Goal: Information Seeking & Learning: Understand process/instructions

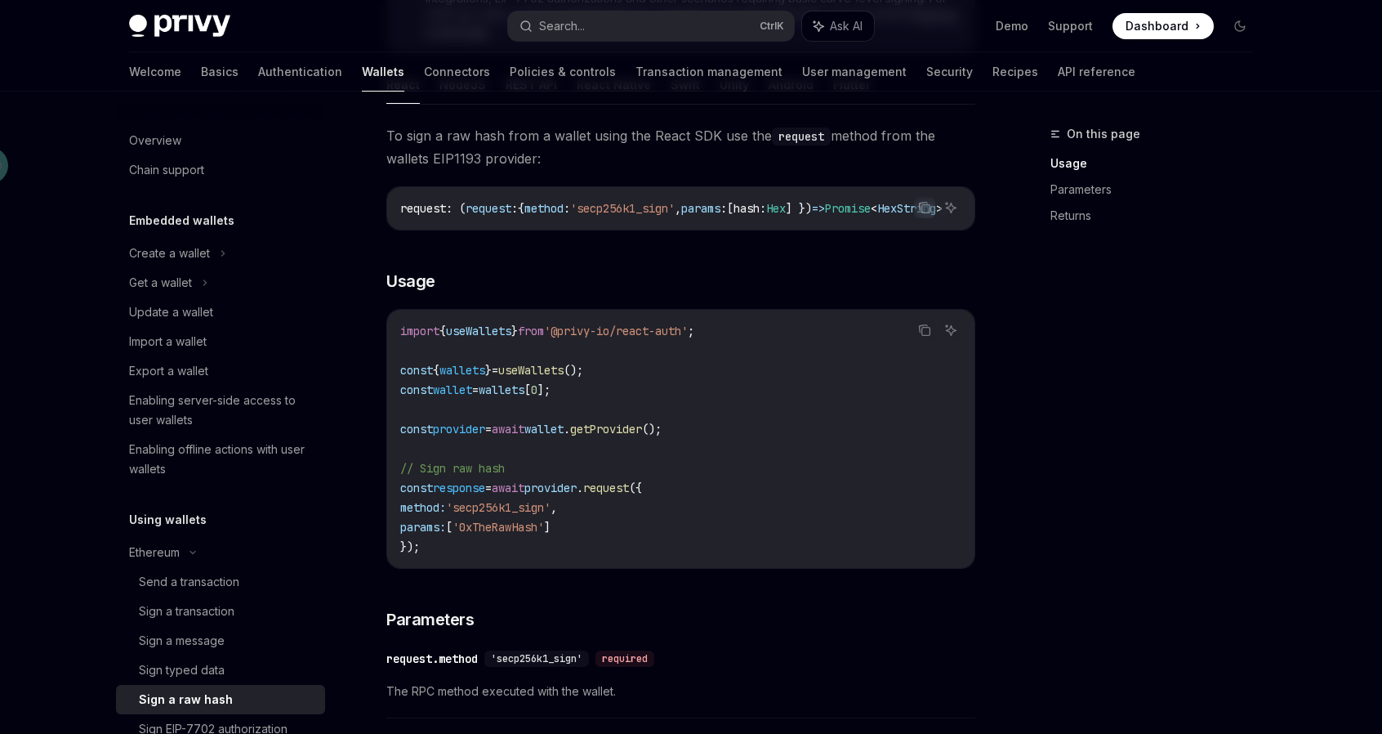
scroll to position [245, 0]
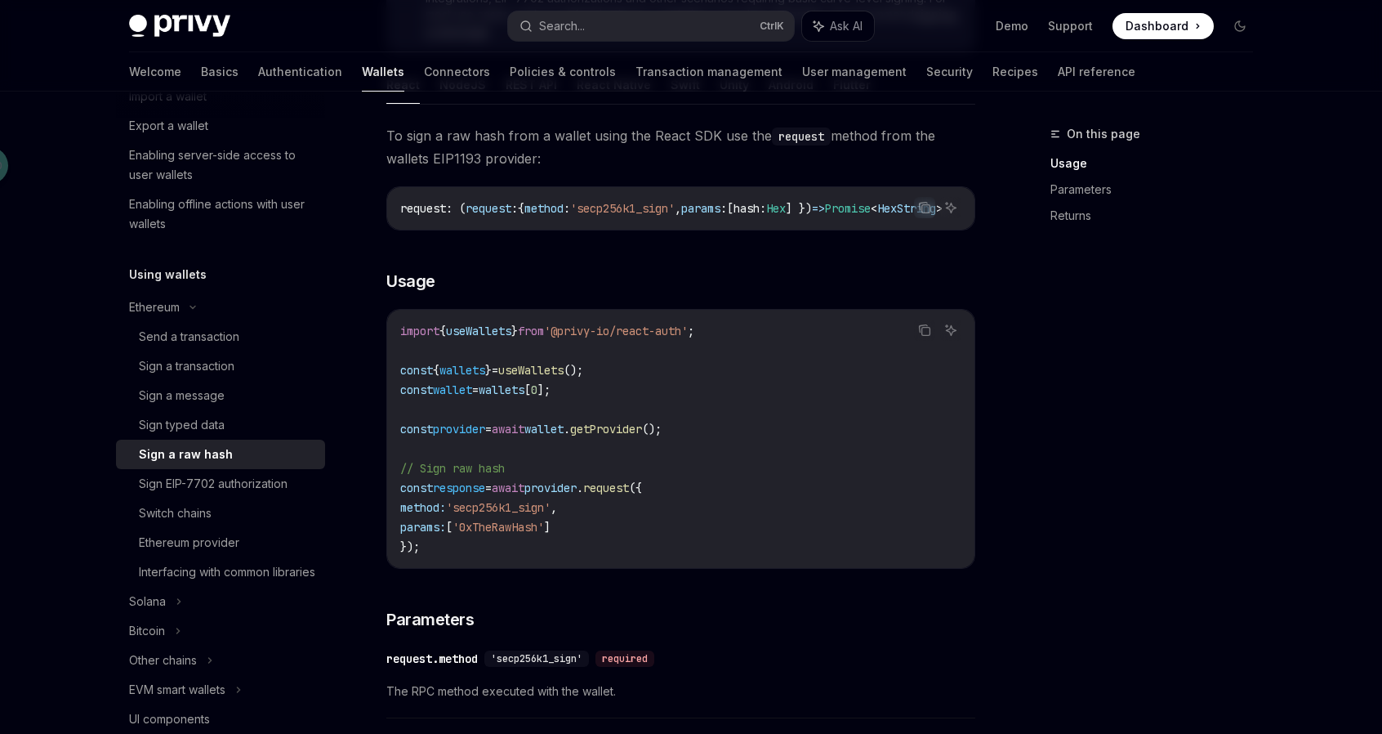
drag, startPoint x: 0, startPoint y: 0, endPoint x: 208, endPoint y: 452, distance: 497.2
click at [208, 452] on div "Sign a raw hash" at bounding box center [186, 454] width 94 height 20
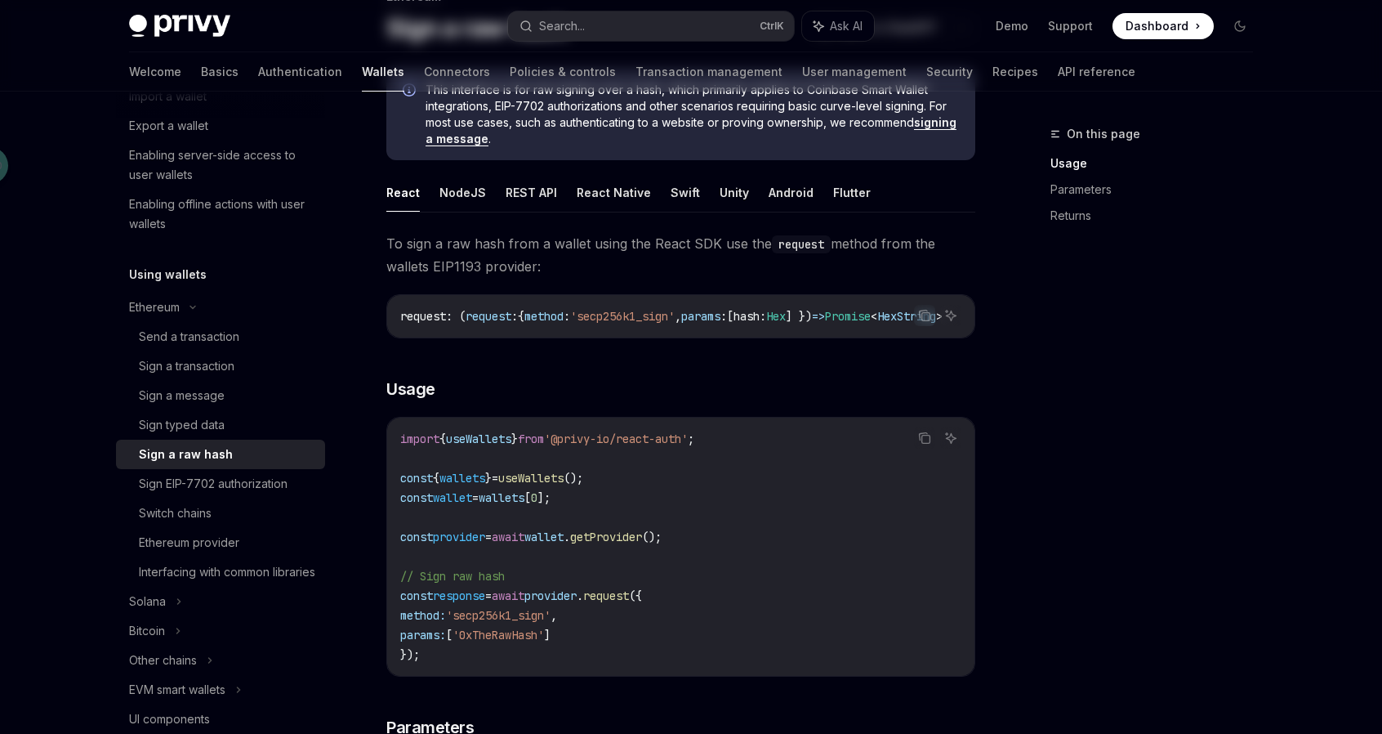
scroll to position [0, 0]
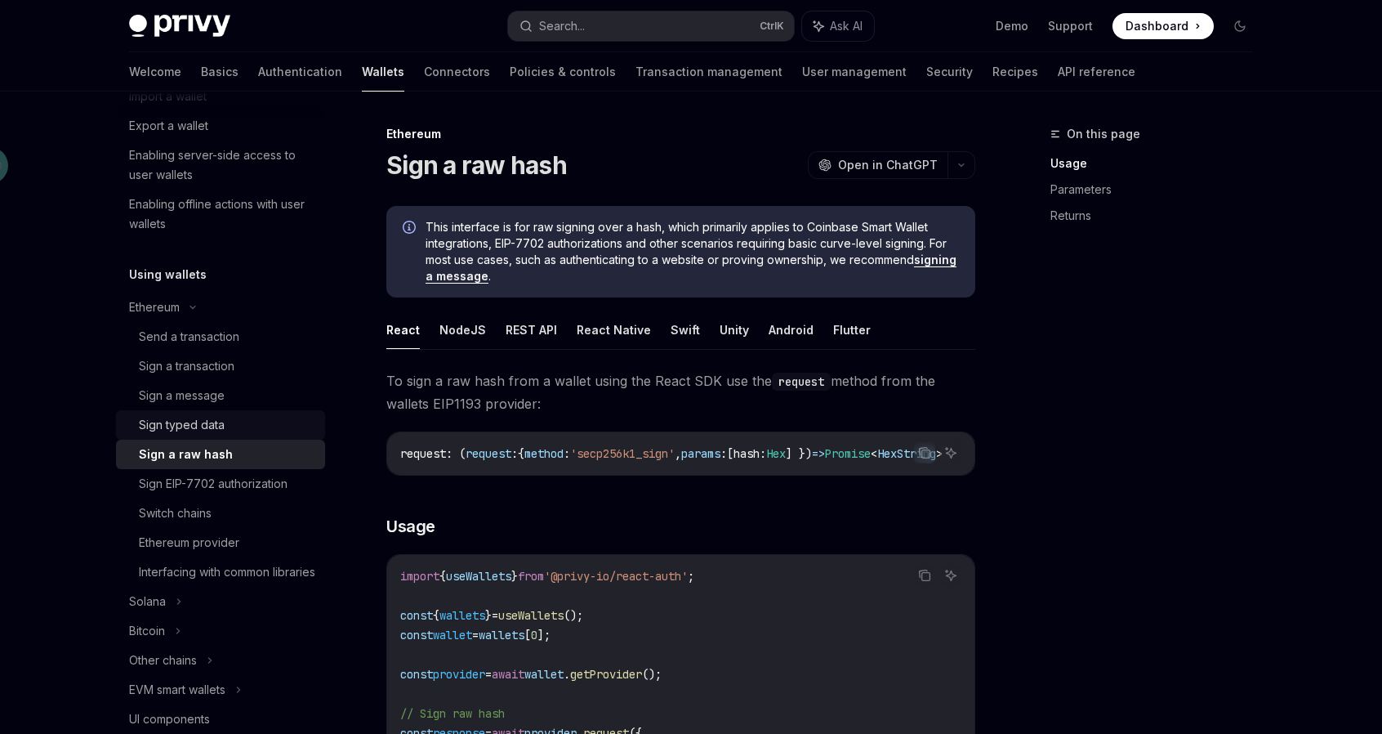
click at [189, 422] on div "Sign typed data" at bounding box center [182, 425] width 86 height 20
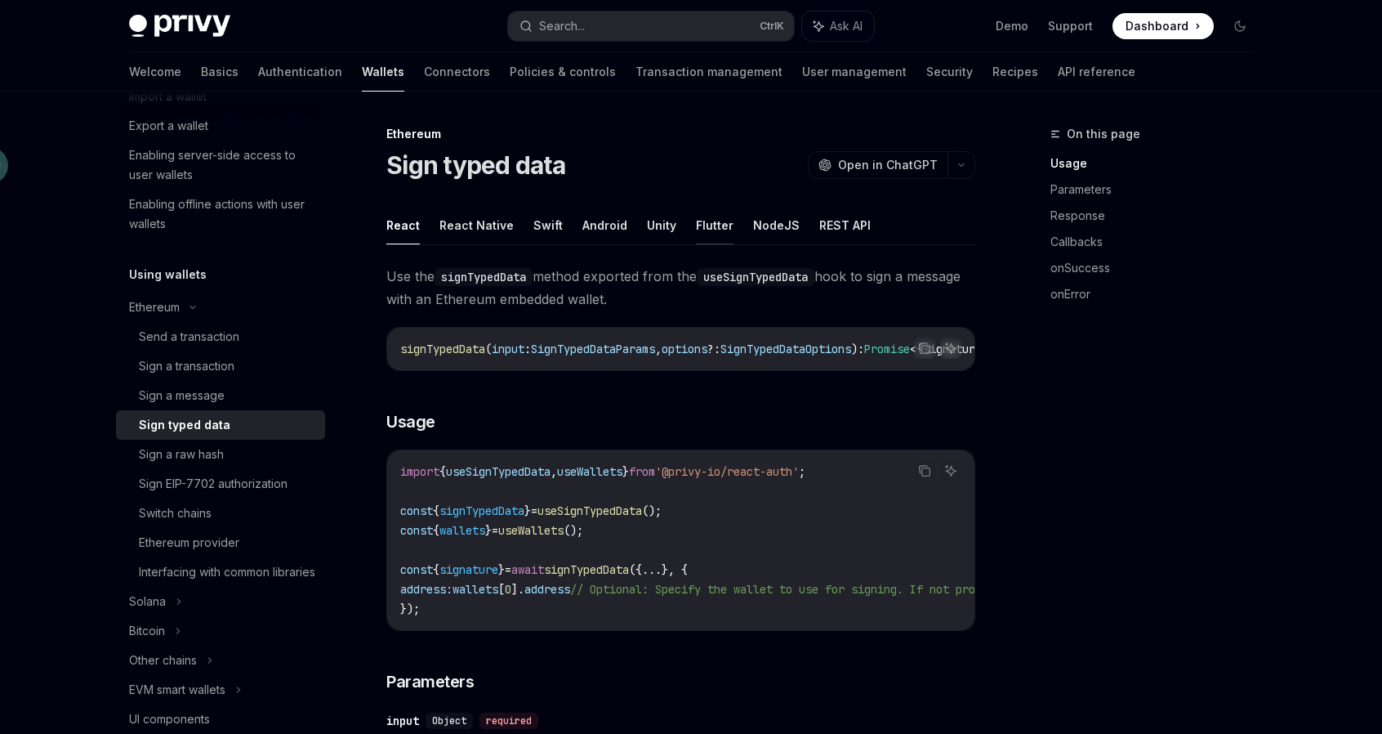
click at [704, 223] on button "Flutter" at bounding box center [715, 225] width 38 height 38
type textarea "*"
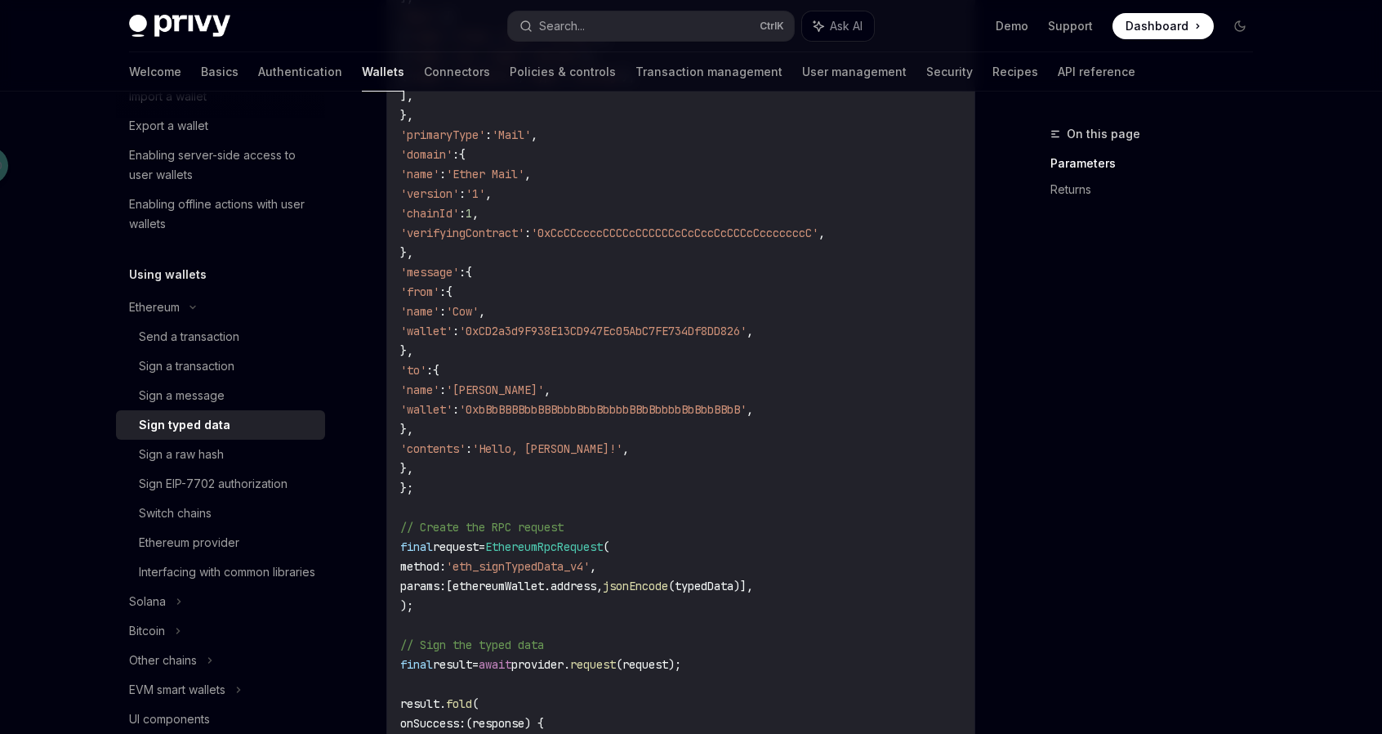
scroll to position [817, 0]
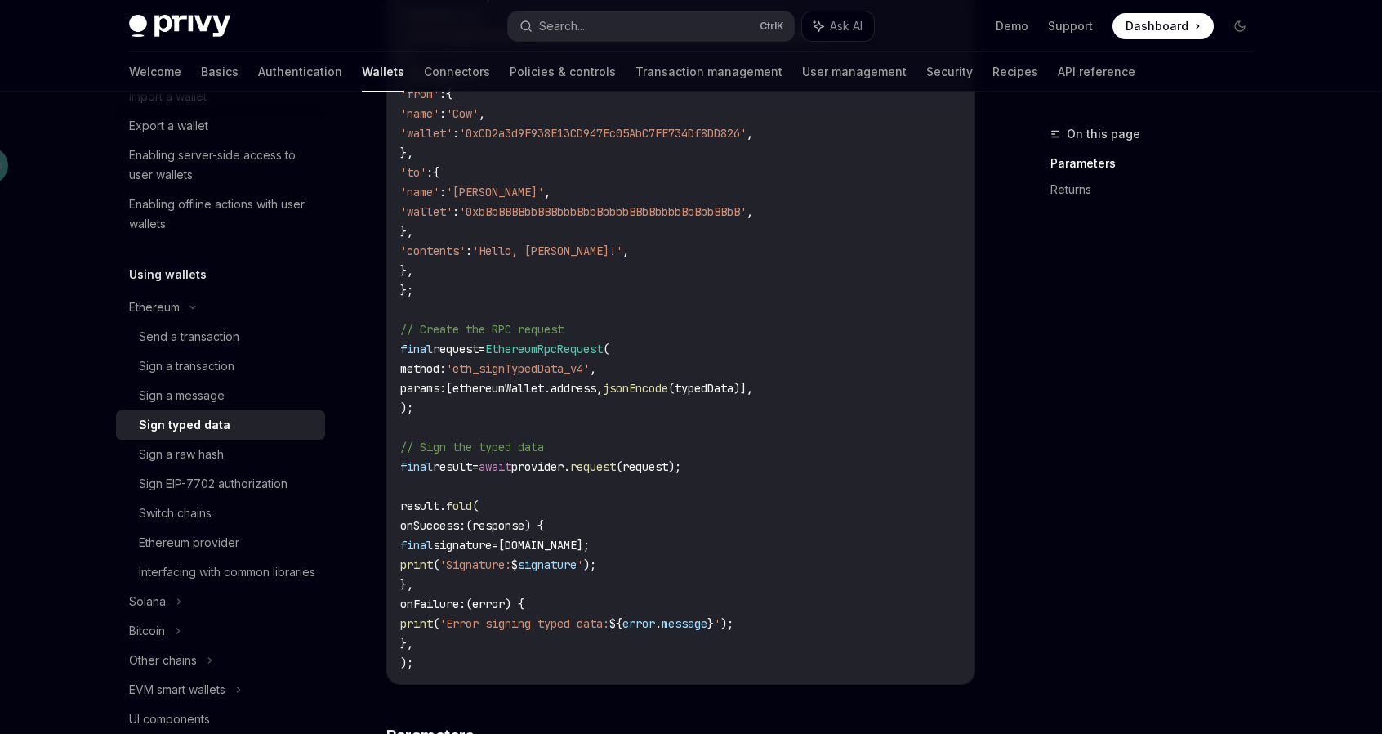
click at [531, 368] on span "'eth_signTypedData_v4'" at bounding box center [518, 368] width 144 height 15
copy span "eth_signTypedData_v4"
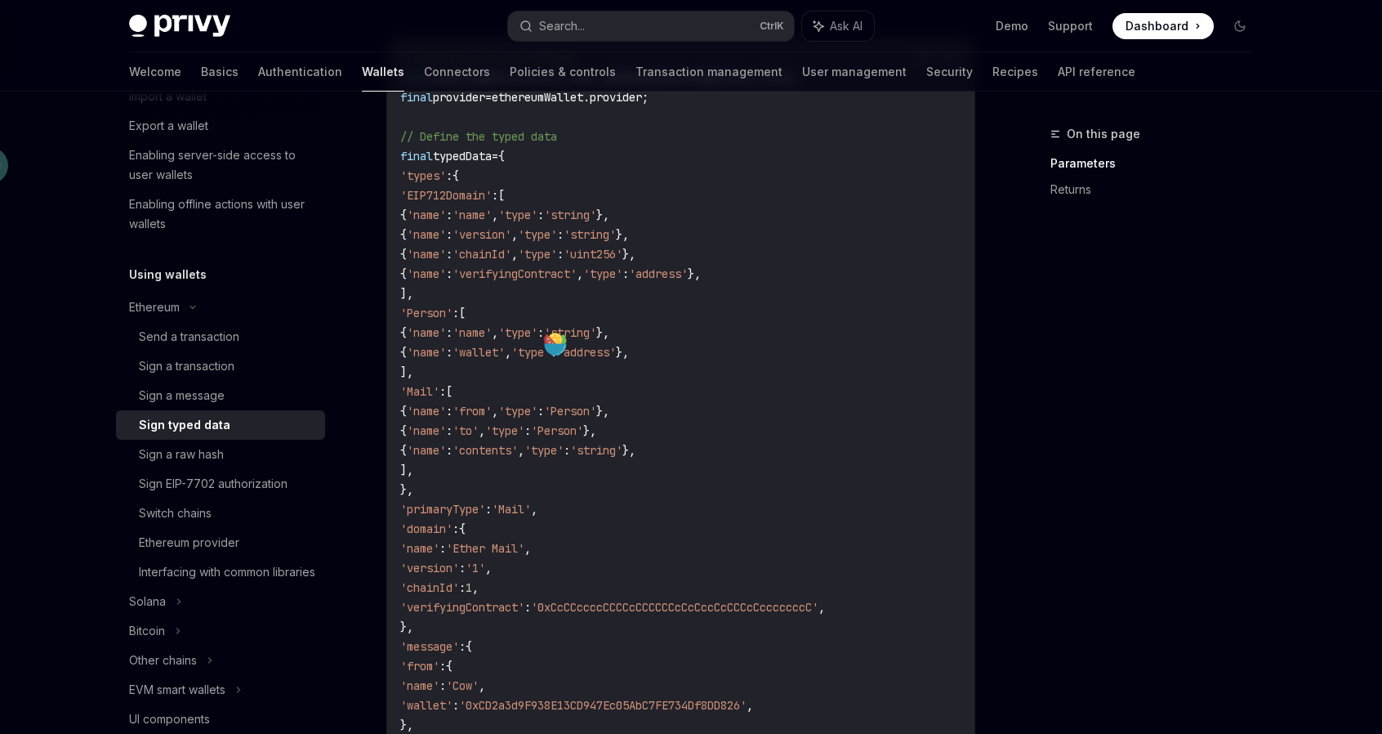
scroll to position [0, 0]
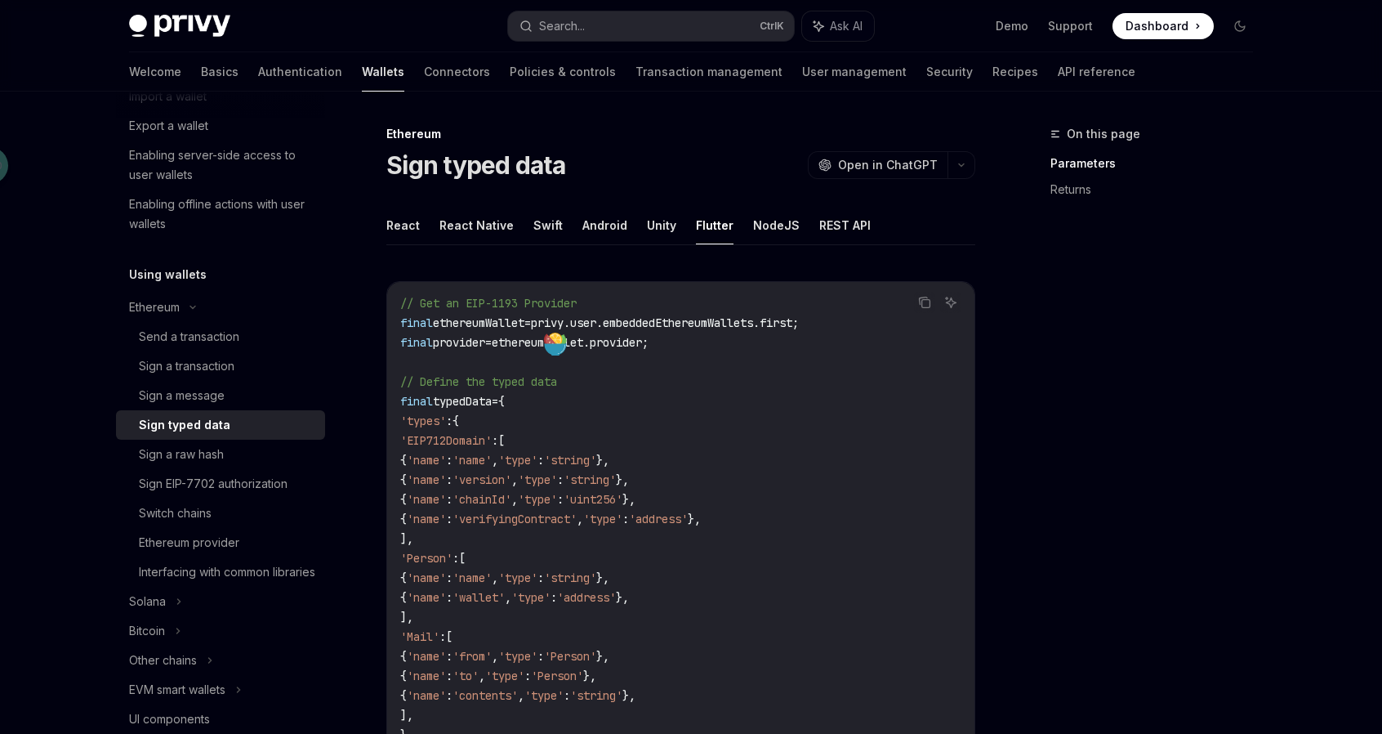
click at [1044, 535] on div "On this page Parameters Returns" at bounding box center [1142, 428] width 248 height 609
